Goal: Transaction & Acquisition: Purchase product/service

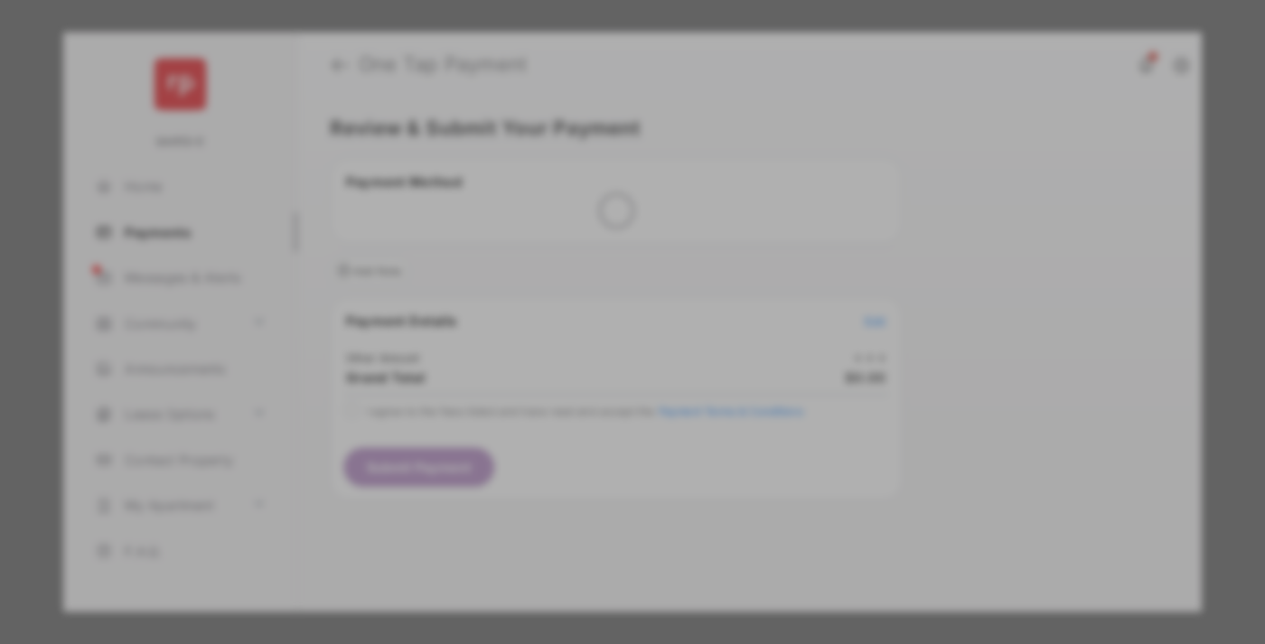
click at [599, 290] on div "Other Amount" at bounding box center [599, 305] width 293 height 31
type input "******"
click at [571, 455] on button "Save" at bounding box center [571, 476] width 90 height 43
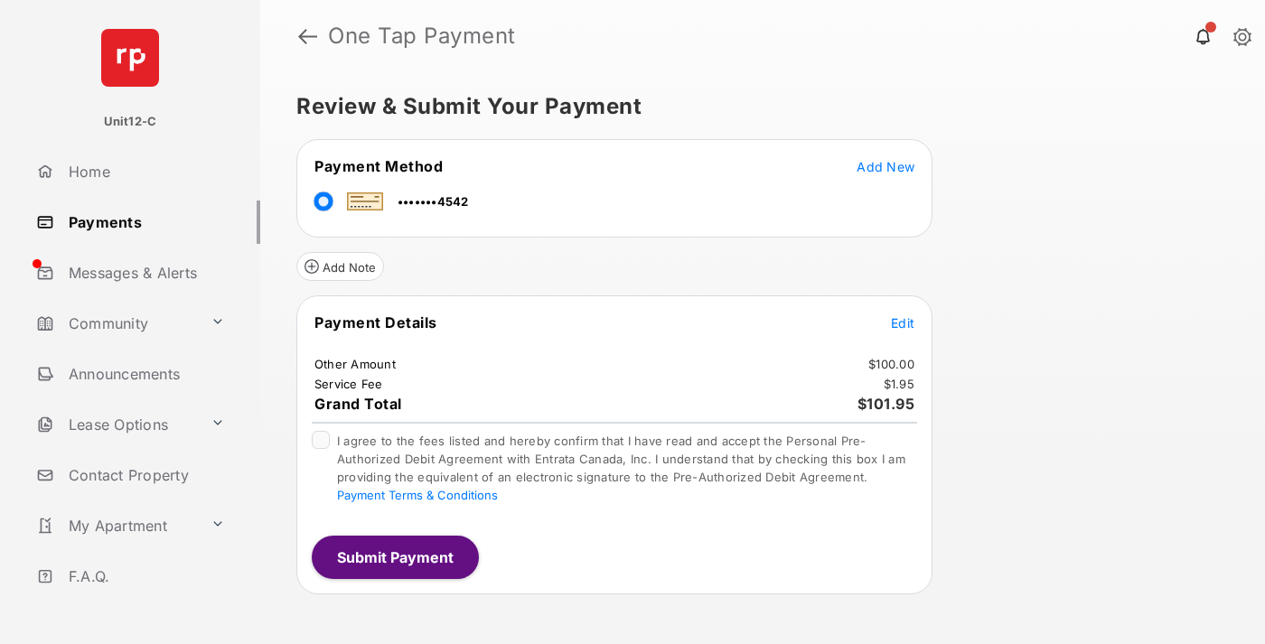
click at [902, 322] on span "Edit" at bounding box center [902, 322] width 23 height 15
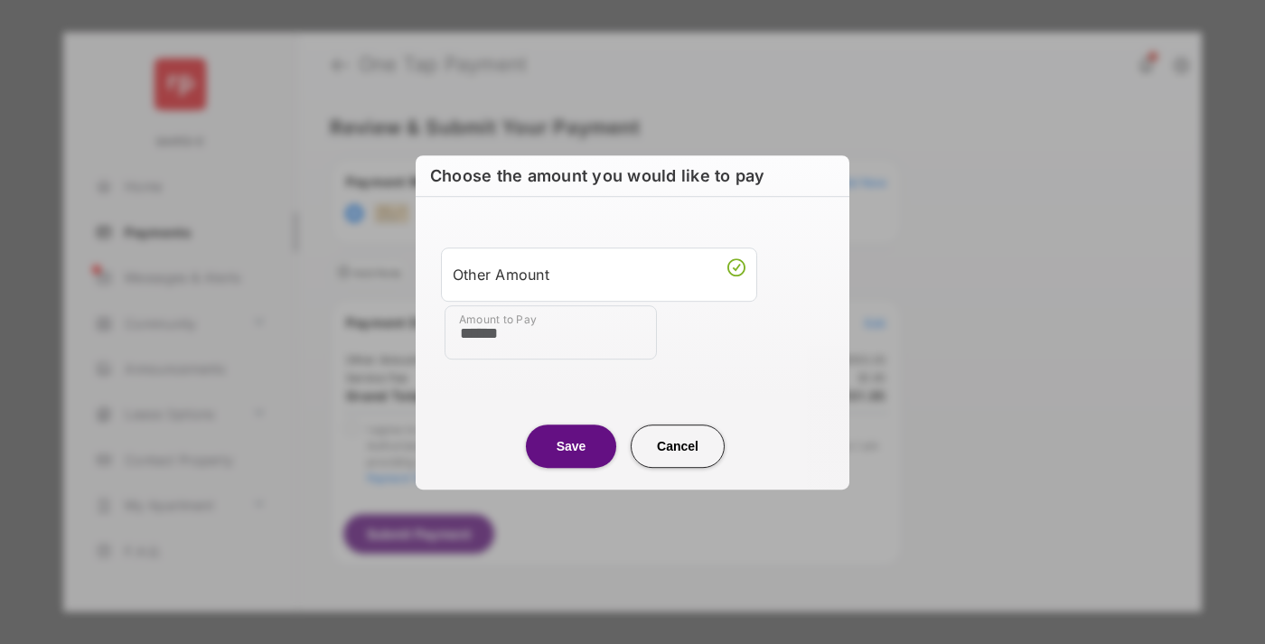
click at [571, 445] on button "Save" at bounding box center [571, 446] width 90 height 43
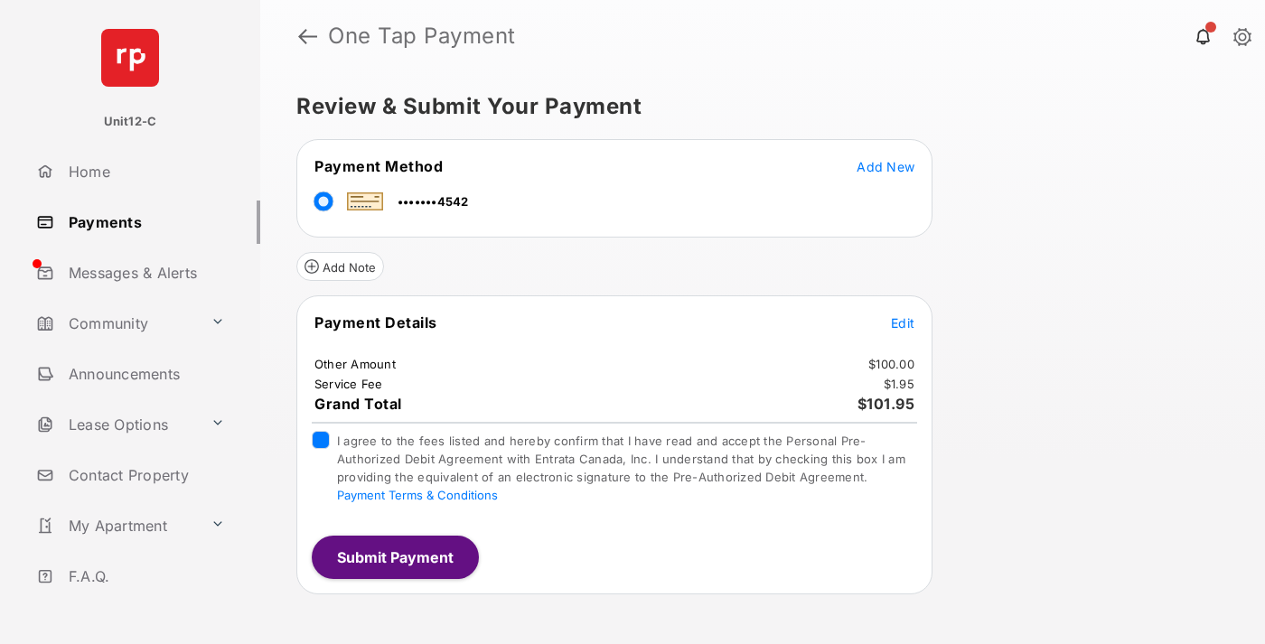
click at [394, 556] on button "Submit Payment" at bounding box center [395, 557] width 167 height 43
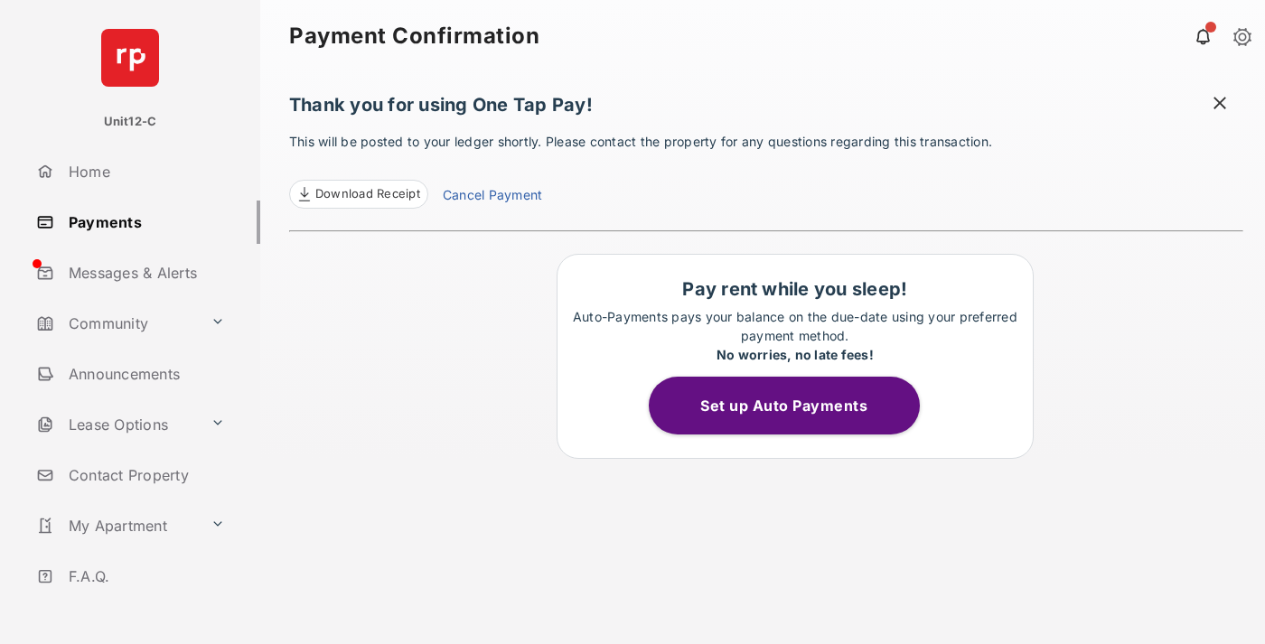
click at [1219, 105] on span at bounding box center [1219, 105] width 18 height 23
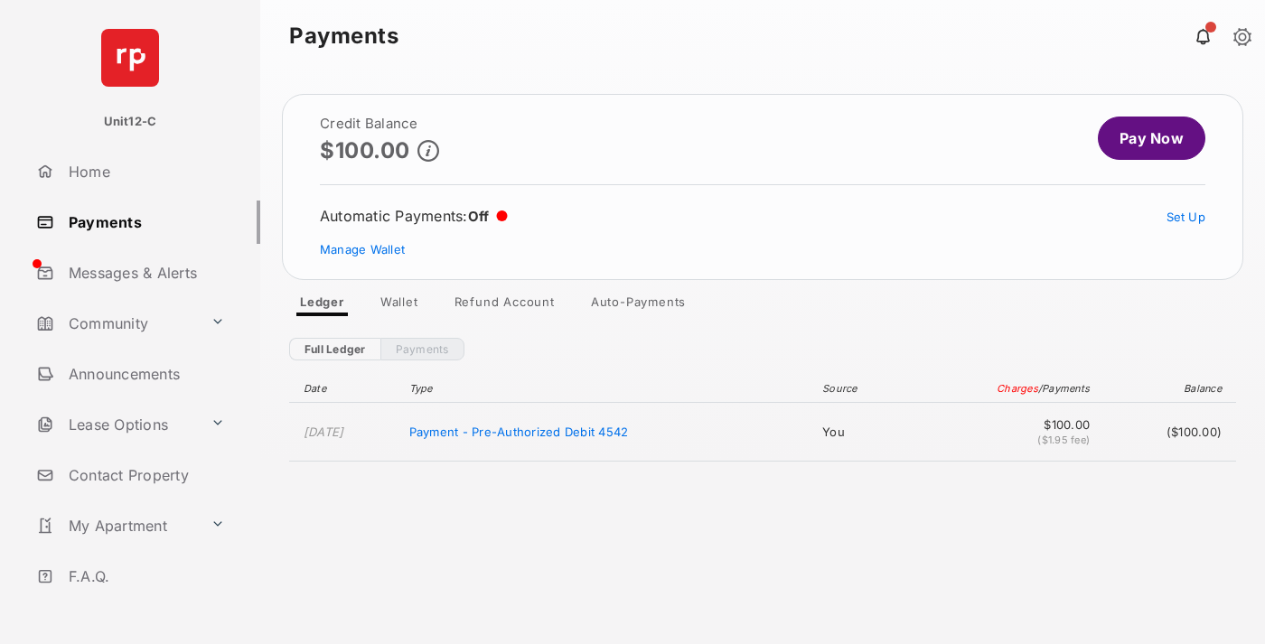
click at [362, 249] on link "Manage Wallet" at bounding box center [362, 249] width 85 height 14
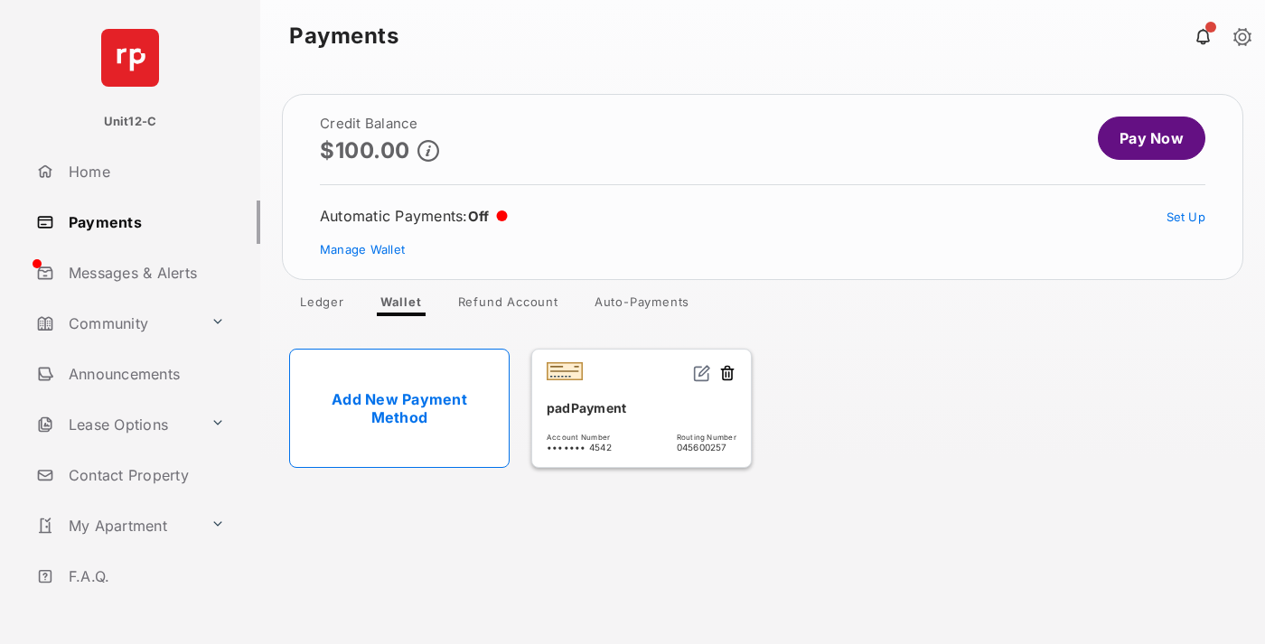
click at [727, 374] on button at bounding box center [727, 374] width 18 height 21
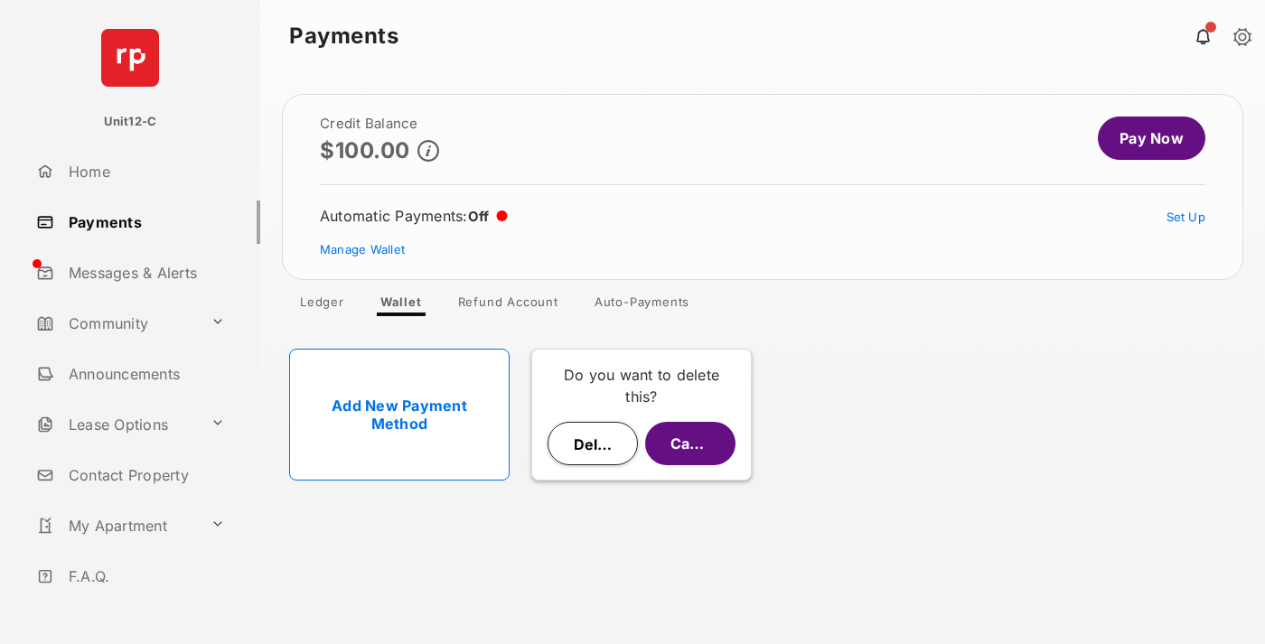
click at [593, 444] on button "Delete" at bounding box center [592, 443] width 90 height 43
